Goal: Information Seeking & Learning: Learn about a topic

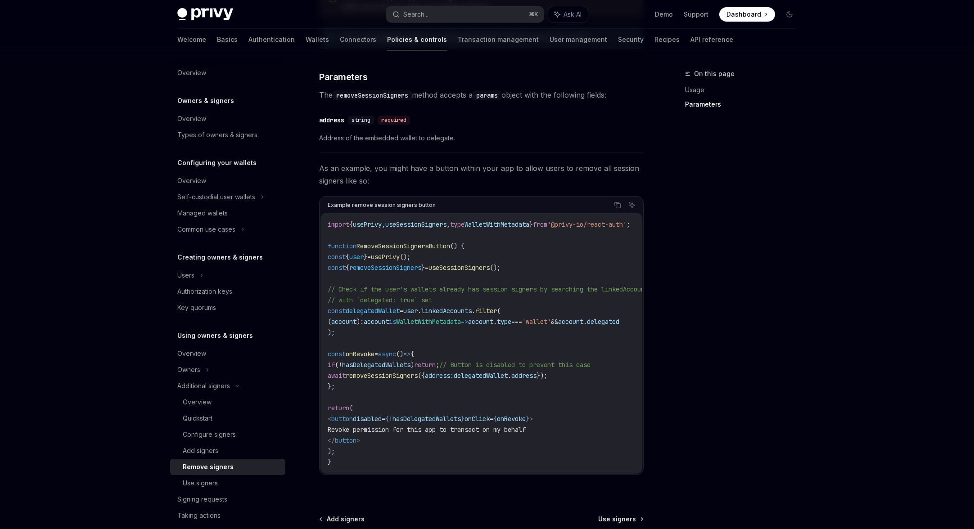
scroll to position [434, 0]
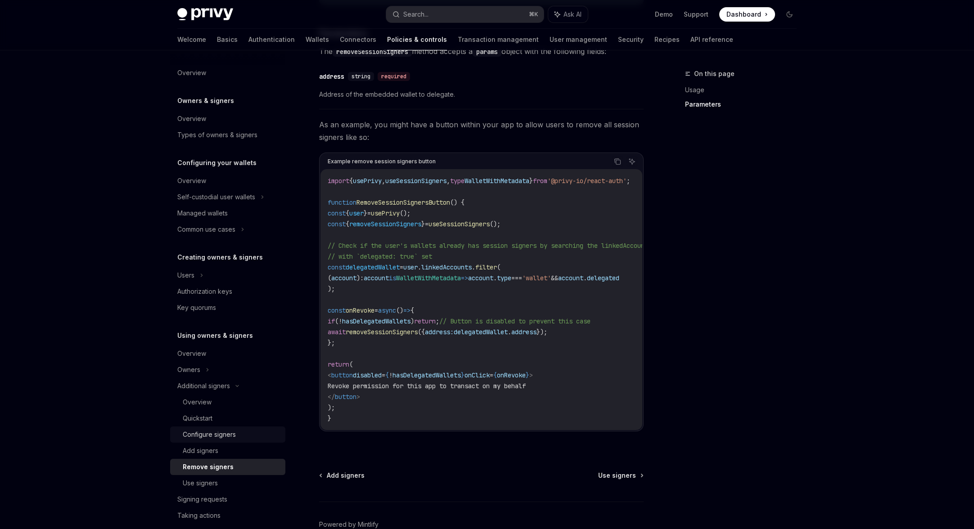
click at [248, 430] on div "Configure signers" at bounding box center [231, 434] width 97 height 11
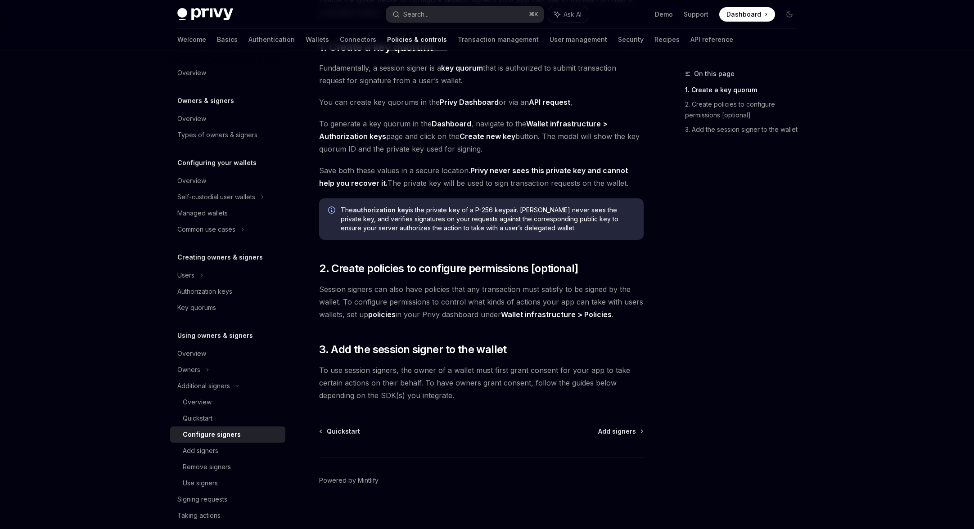
scroll to position [126, 0]
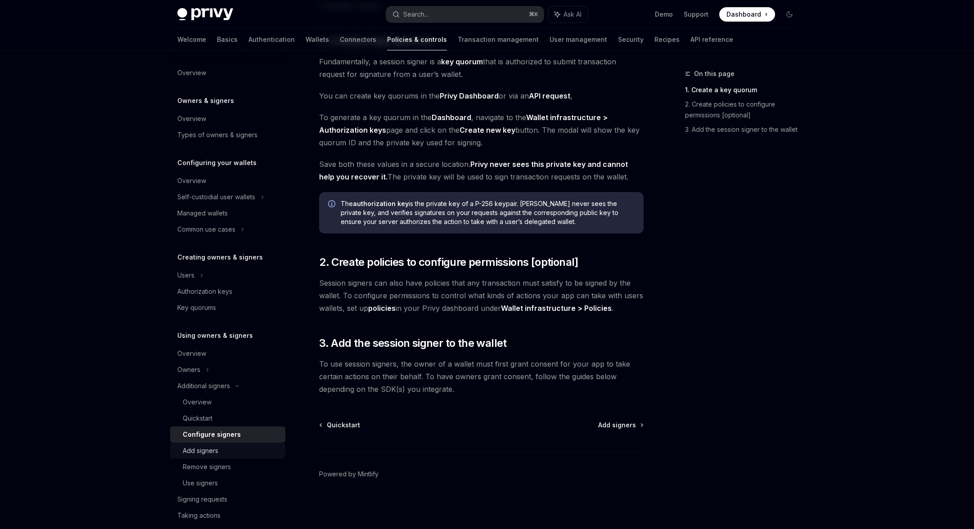
click at [225, 452] on div "Add signers" at bounding box center [231, 451] width 97 height 11
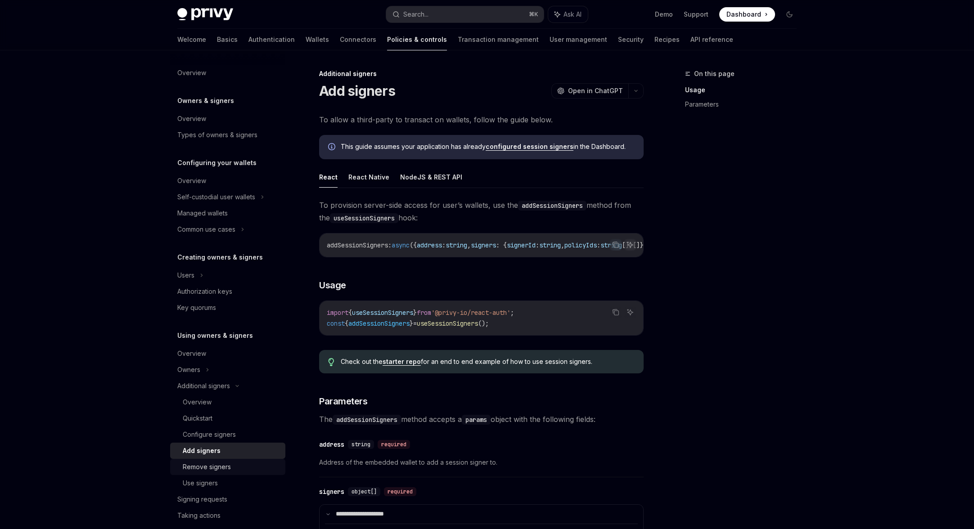
click at [219, 464] on div "Remove signers" at bounding box center [207, 467] width 48 height 11
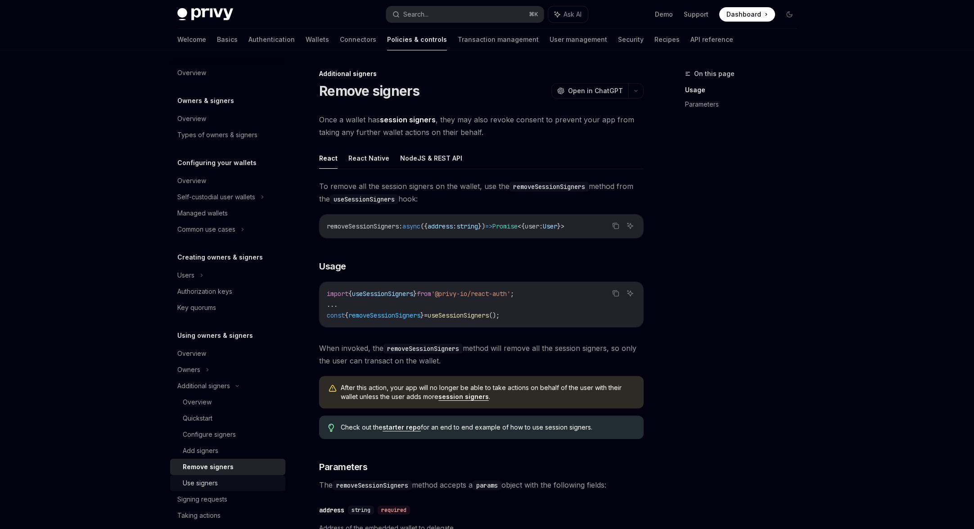
click at [212, 483] on div "Use signers" at bounding box center [200, 483] width 35 height 11
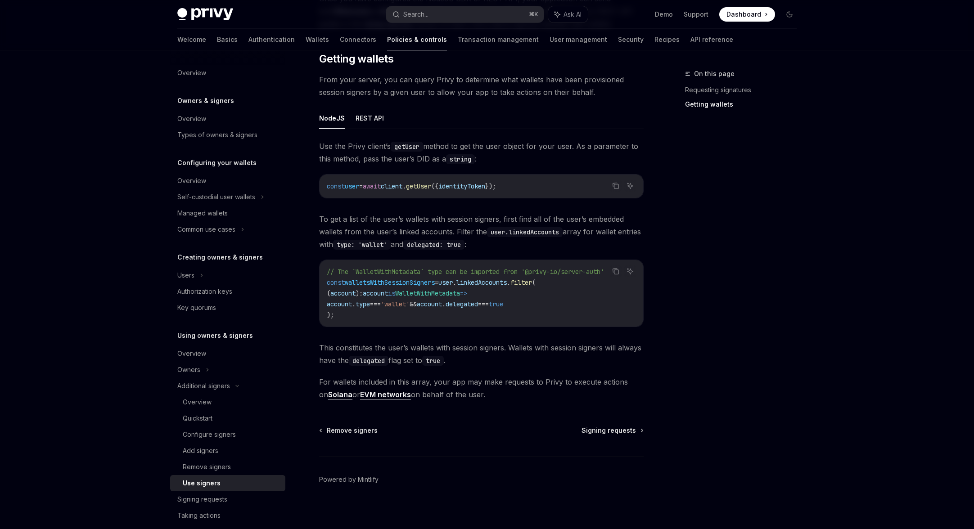
scroll to position [301, 0]
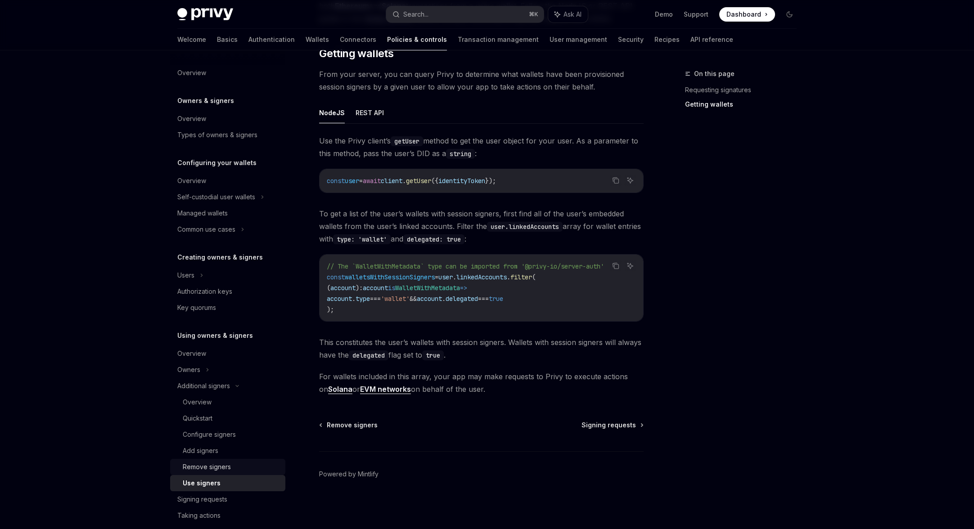
click at [238, 468] on div "Remove signers" at bounding box center [231, 467] width 97 height 11
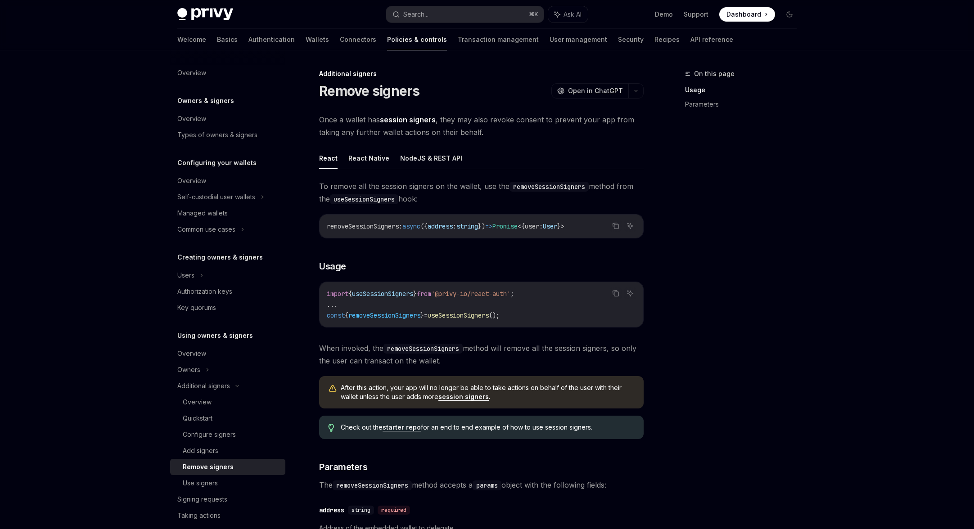
click at [206, 42] on div "Welcome Basics Authentication Wallets Connectors Policies & controls Transactio…" at bounding box center [455, 40] width 556 height 22
click at [217, 41] on link "Basics" at bounding box center [227, 40] width 21 height 22
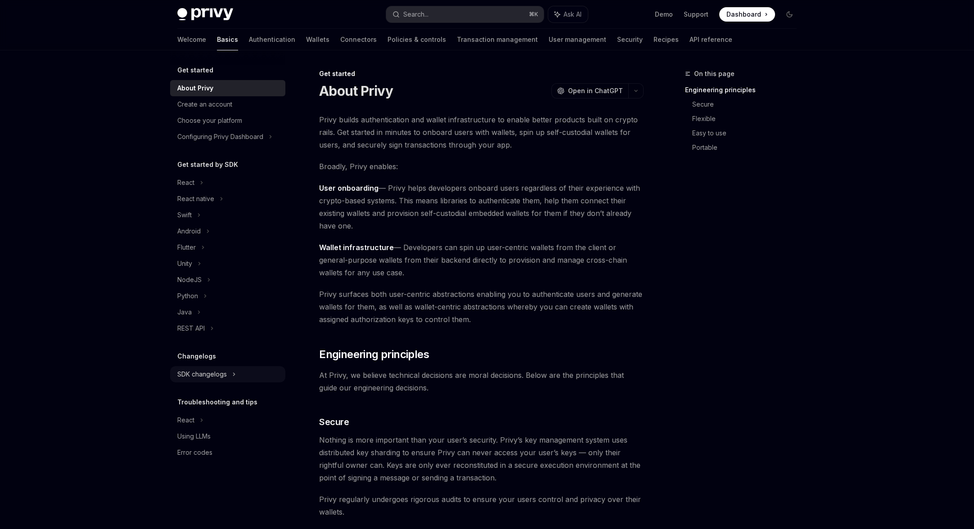
click at [194, 188] on div "SDK changelogs" at bounding box center [185, 182] width 17 height 11
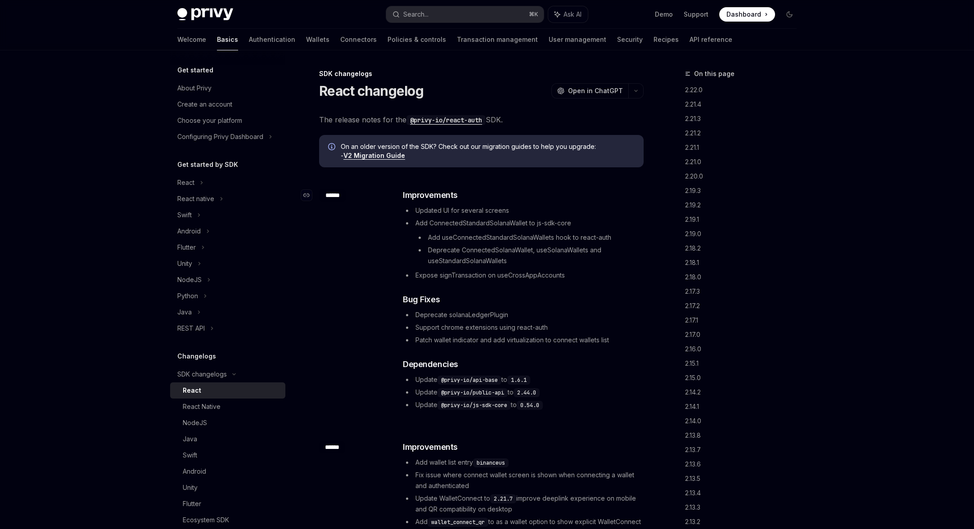
click at [332, 192] on div "******" at bounding box center [332, 195] width 27 height 13
click at [332, 192] on div "​ ****** ​ Improvements Updated UI for several screens Add ConnectedStandardSol…" at bounding box center [481, 301] width 324 height 252
type textarea "*"
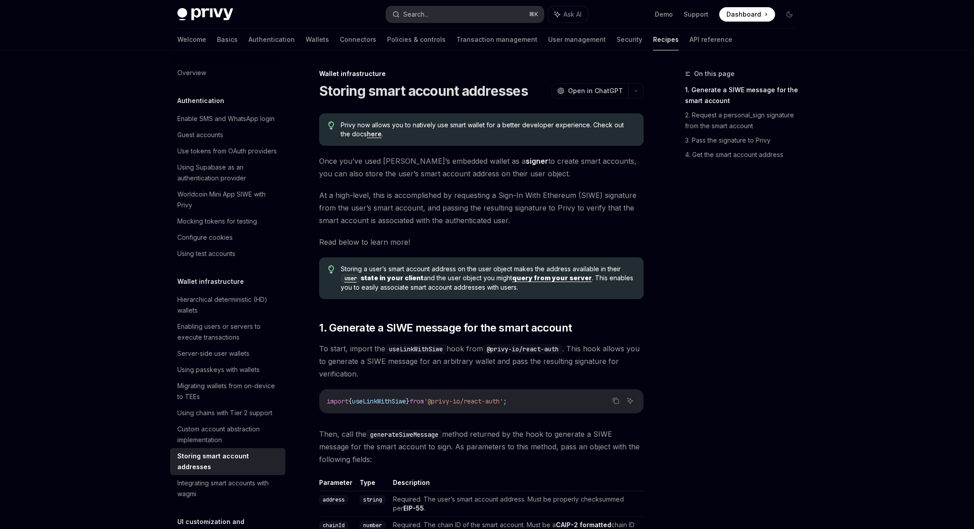
click at [418, 14] on div "Search..." at bounding box center [415, 14] width 25 height 11
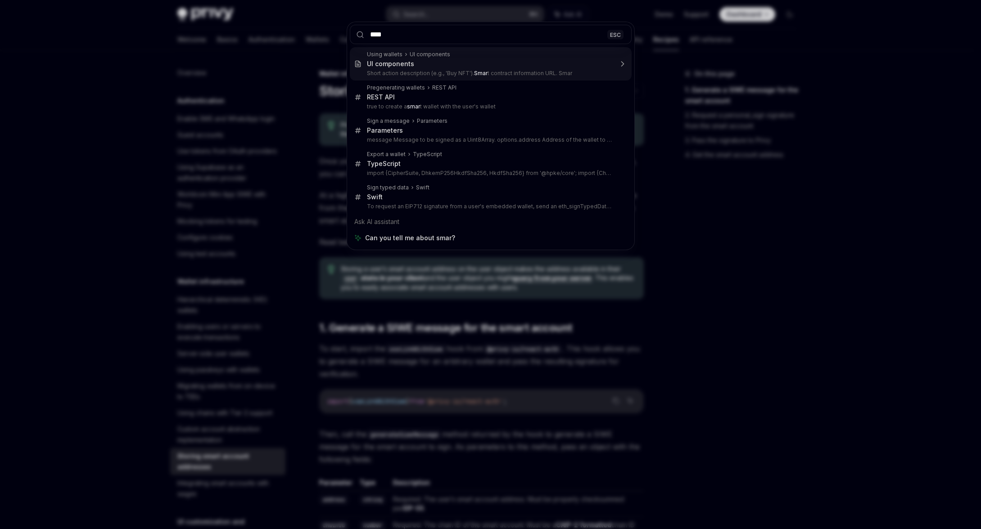
type input "*****"
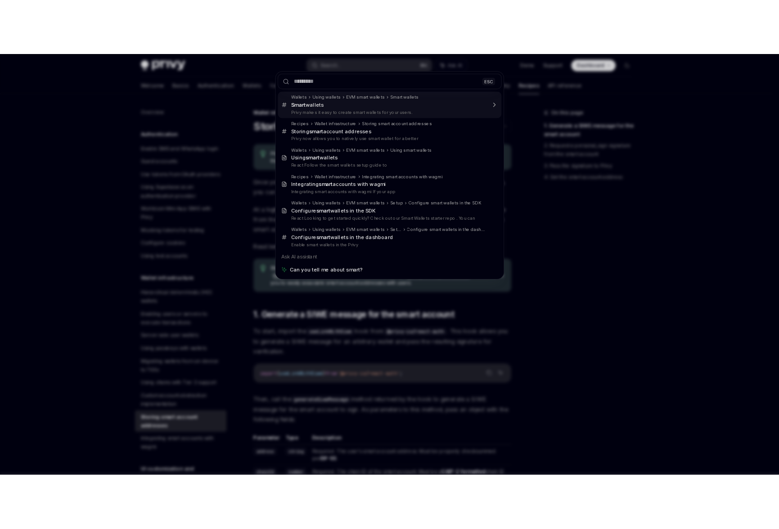
scroll to position [50, 0]
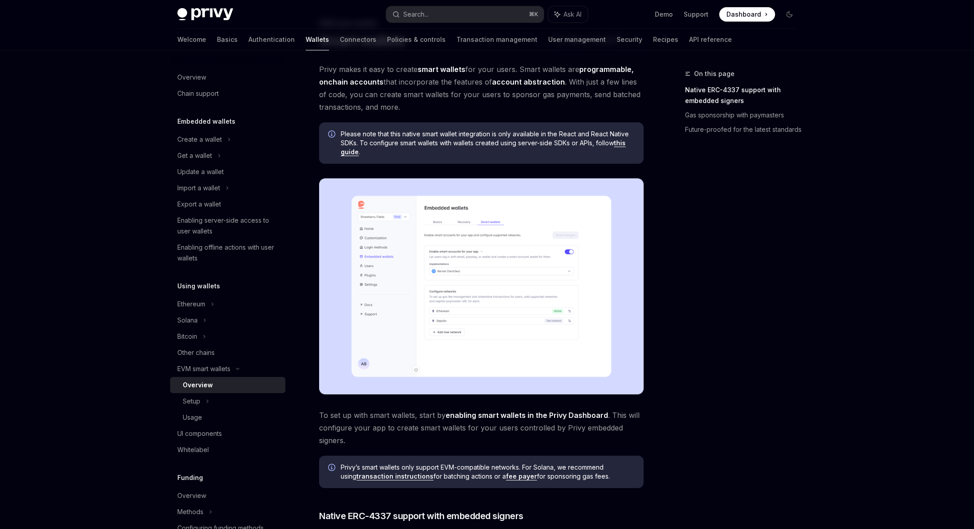
type textarea "*"
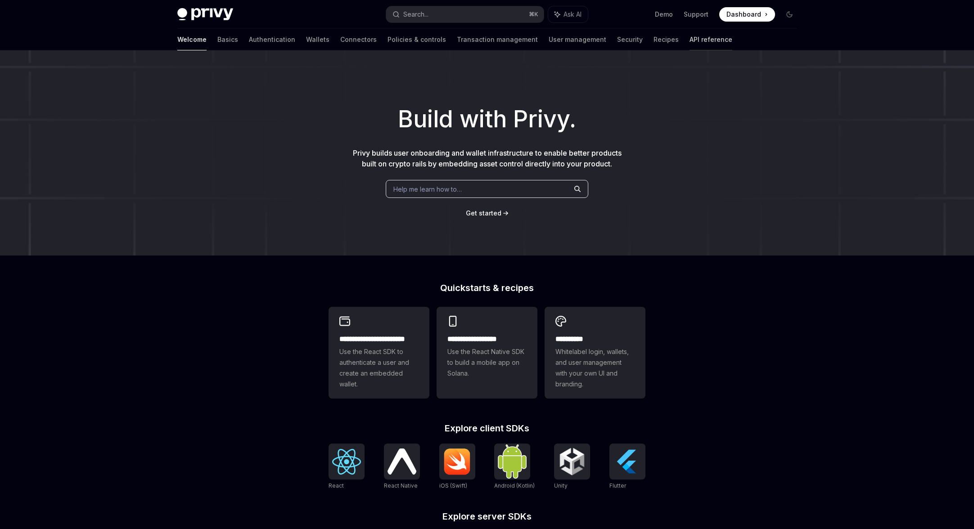
click at [689, 39] on link "API reference" at bounding box center [710, 40] width 43 height 22
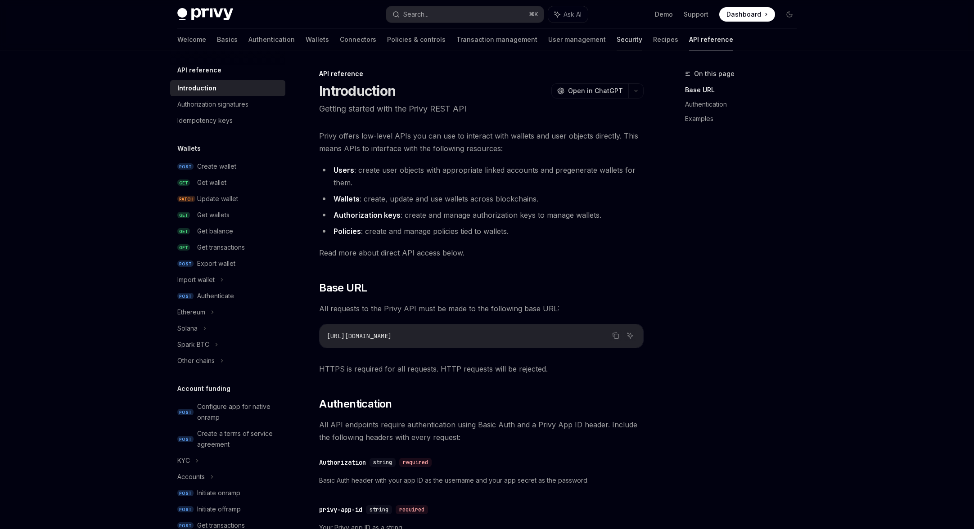
click at [617, 37] on link "Security" at bounding box center [630, 40] width 26 height 22
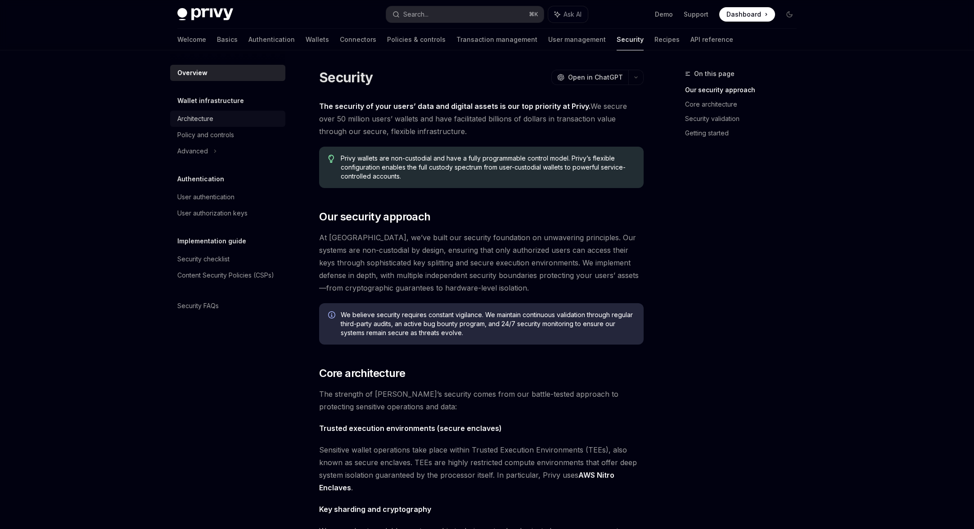
click at [213, 120] on div "Architecture" at bounding box center [195, 118] width 36 height 11
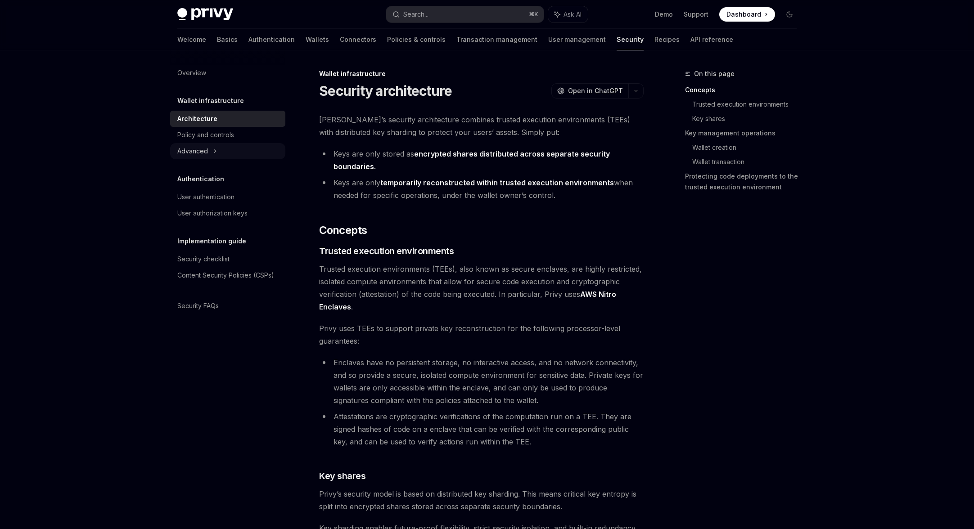
click at [205, 145] on div "Advanced" at bounding box center [227, 151] width 115 height 16
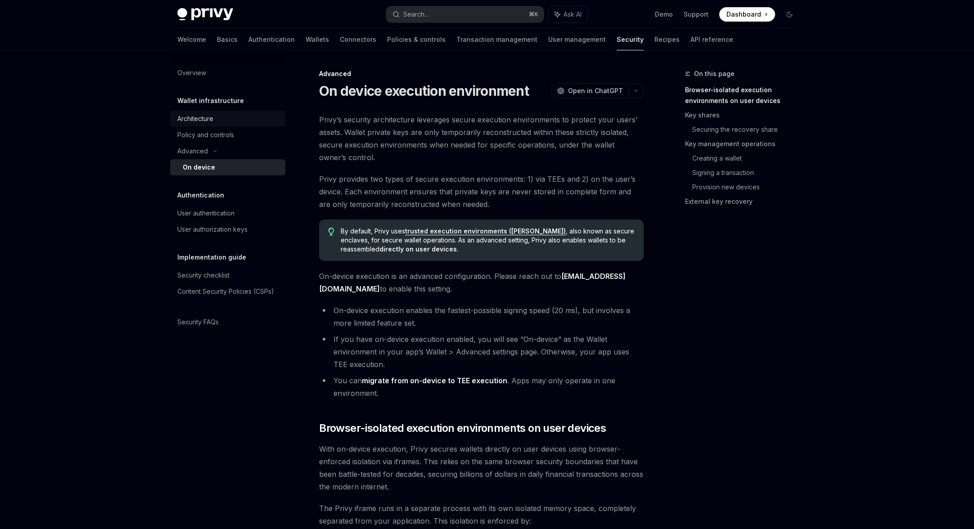
click at [207, 126] on link "Architecture" at bounding box center [227, 119] width 115 height 16
type textarea "*"
